Goal: Information Seeking & Learning: Learn about a topic

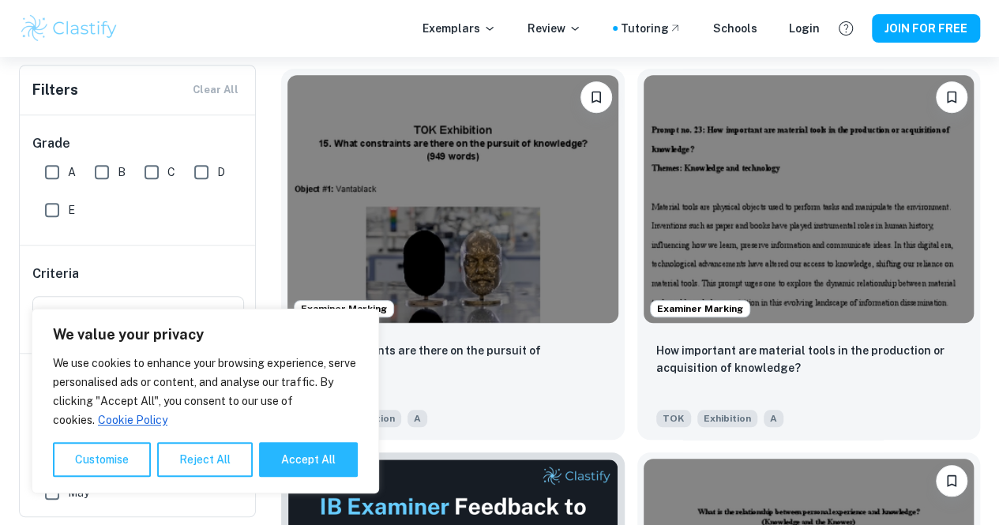
scroll to position [494, 0]
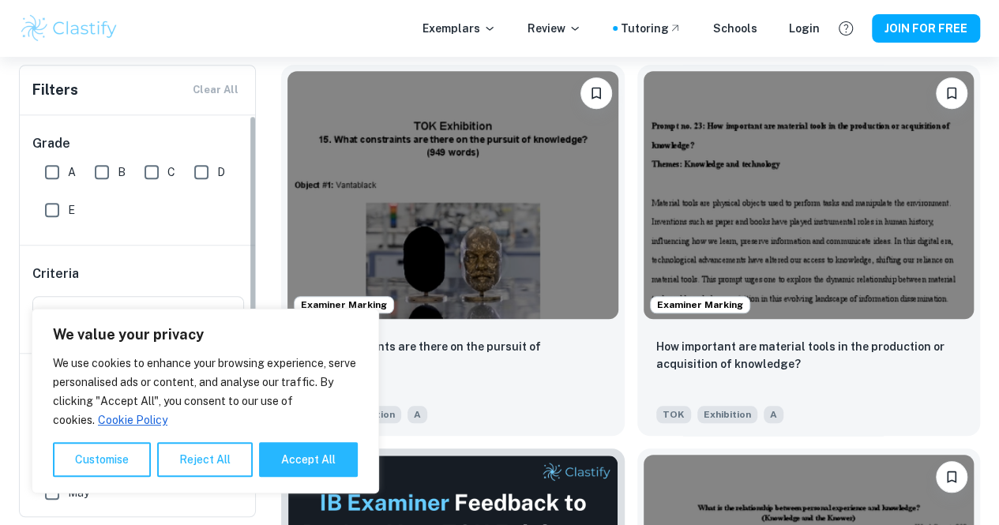
click at [160, 179] on input "C" at bounding box center [152, 172] width 32 height 32
checkbox input "true"
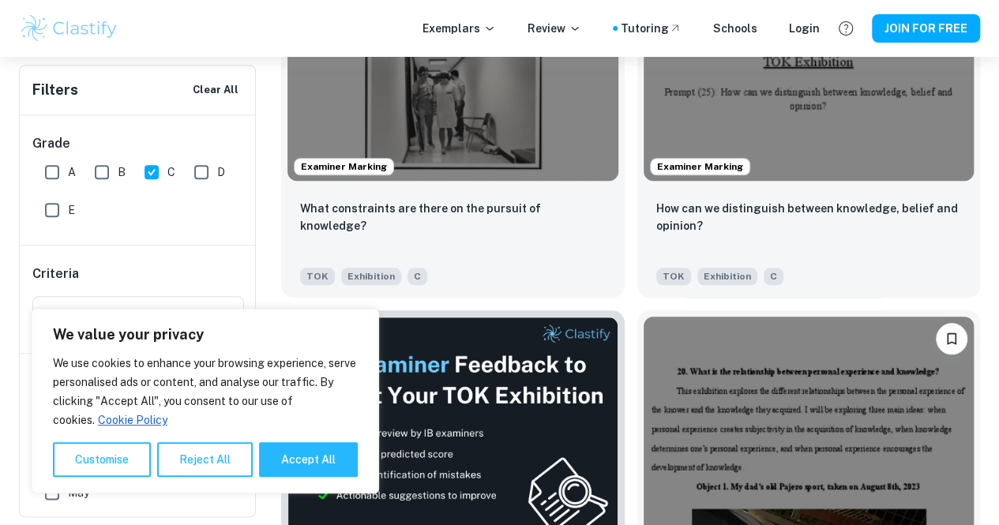
scroll to position [671, 0]
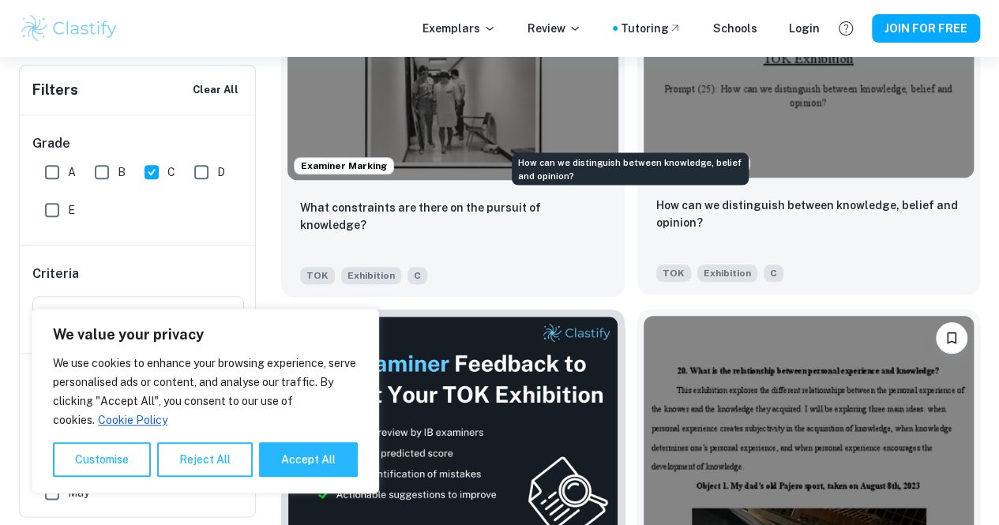
click at [656, 197] on p "How can we distinguish between knowledge, belief and opinion?" at bounding box center [809, 214] width 306 height 35
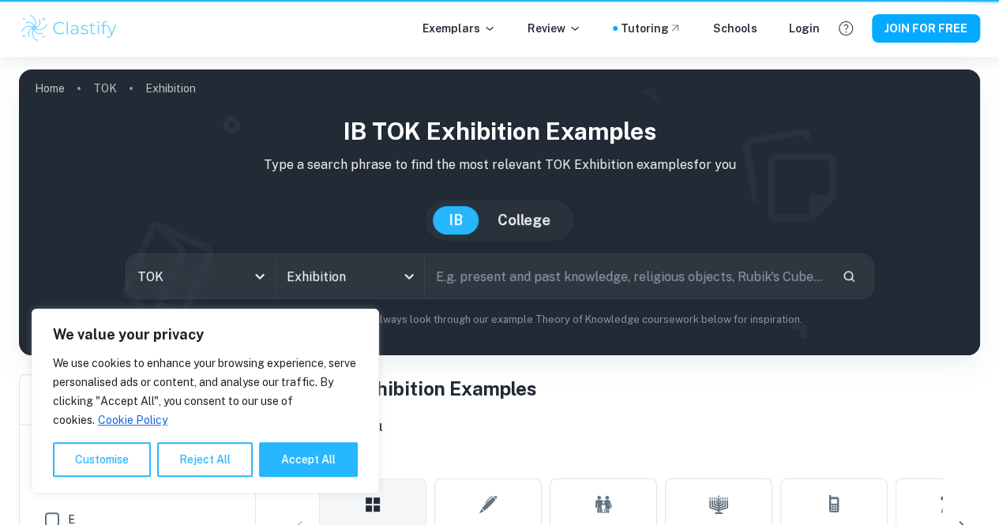
scroll to position [671, 0]
